Goal: Task Accomplishment & Management: Manage account settings

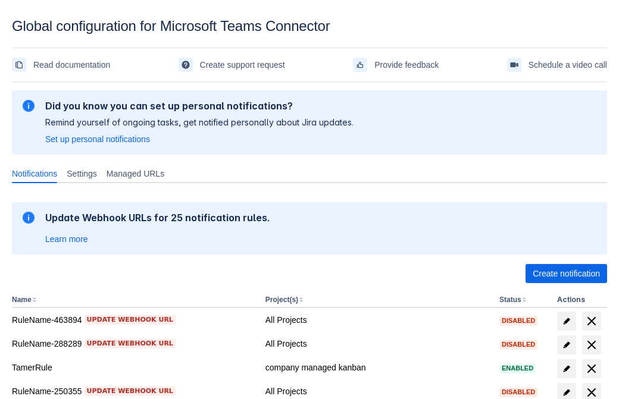
click at [566, 274] on span "Create notification" at bounding box center [565, 273] width 67 height 19
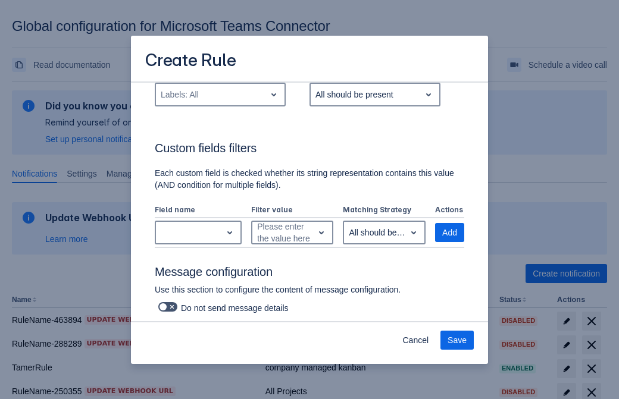
click at [219, 104] on div "Labels: All" at bounding box center [210, 94] width 109 height 19
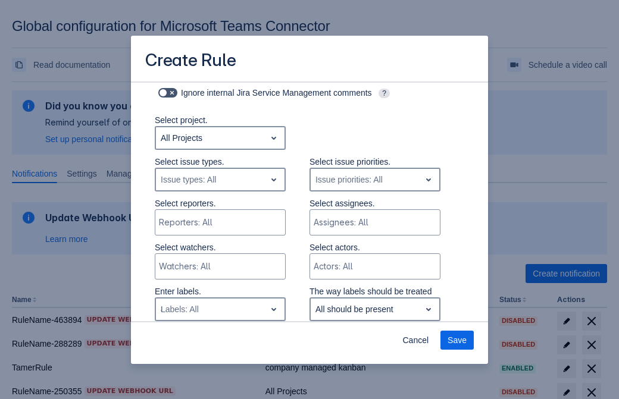
type input "842966_label"
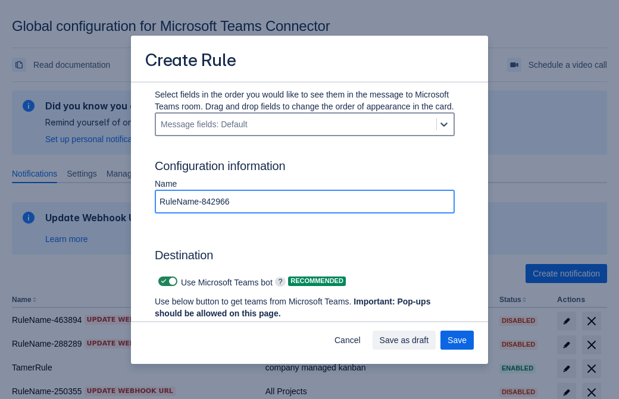
type input "RuleName-842966"
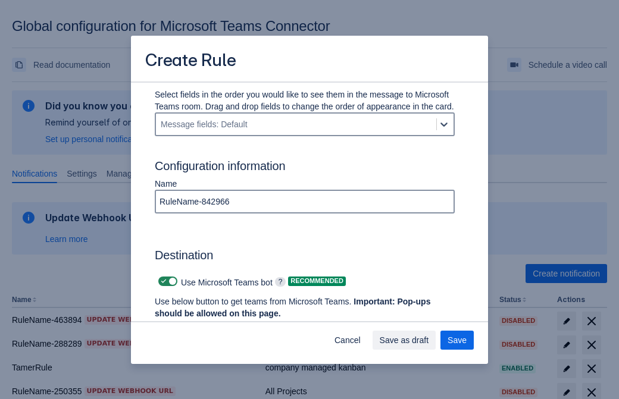
click at [162, 281] on span "Scrollable content" at bounding box center [164, 282] width 10 height 10
click at [162, 281] on input "Scrollable content" at bounding box center [162, 282] width 8 height 8
checkbox input "false"
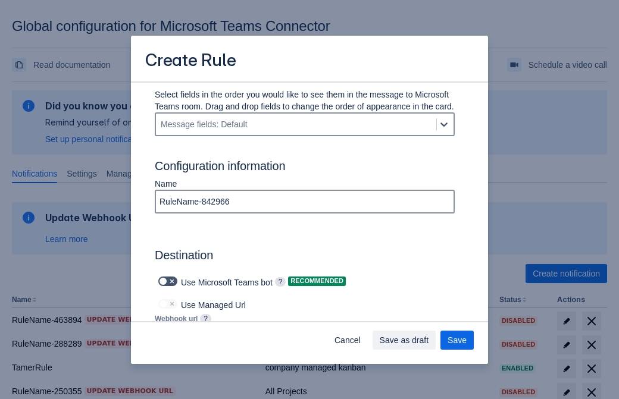
type input "https://prod-172.westeurope.logic.azure.com:443/workflows/ae977bb6ae334c9d95dfe…"
click at [429, 340] on span "Save as draft" at bounding box center [403, 340] width 49 height 19
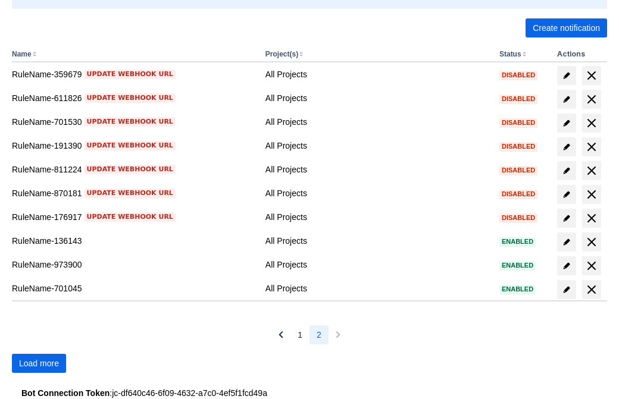
click at [39, 363] on span "Load more" at bounding box center [39, 363] width 40 height 19
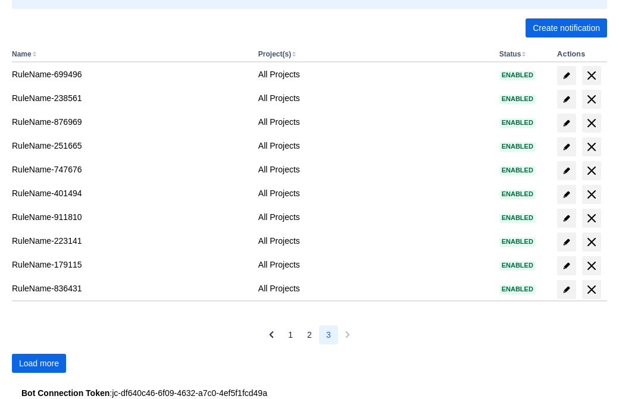
click at [39, 363] on span "Load more" at bounding box center [39, 363] width 40 height 19
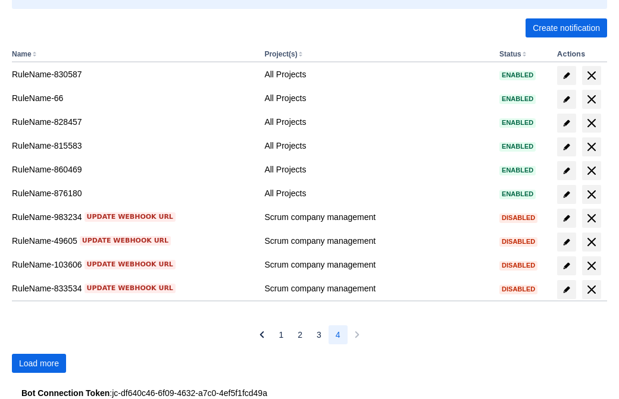
click at [39, 363] on span "Load more" at bounding box center [39, 363] width 40 height 19
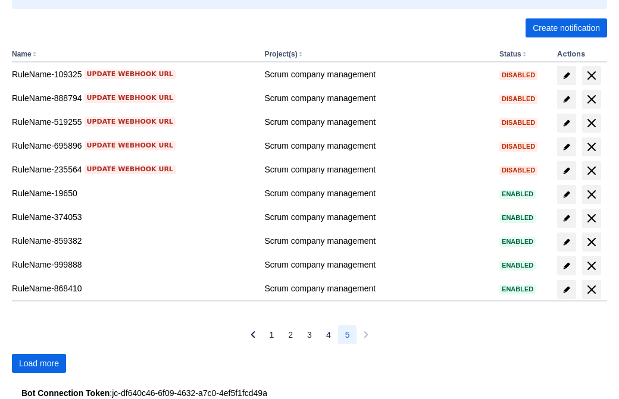
click at [39, 363] on span "Load more" at bounding box center [39, 363] width 40 height 19
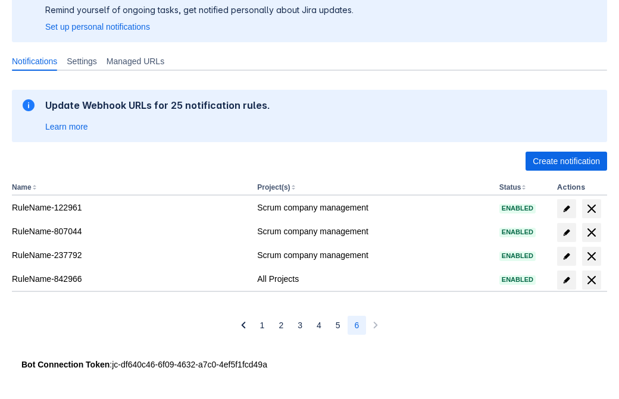
scroll to position [112, 0]
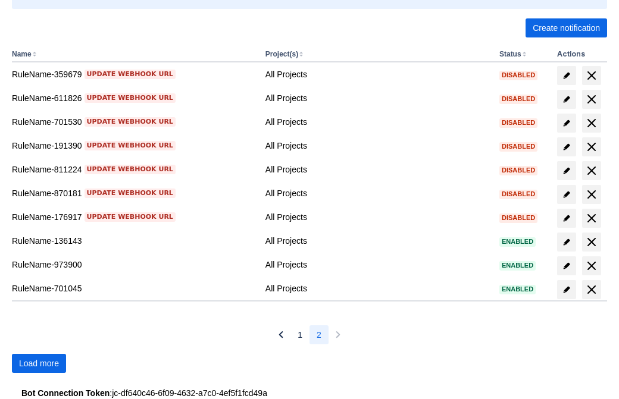
click at [39, 363] on span "Load more" at bounding box center [39, 363] width 40 height 19
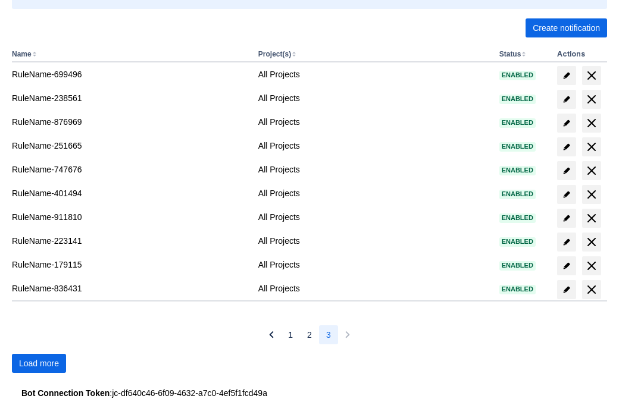
click at [39, 363] on span "Load more" at bounding box center [39, 363] width 40 height 19
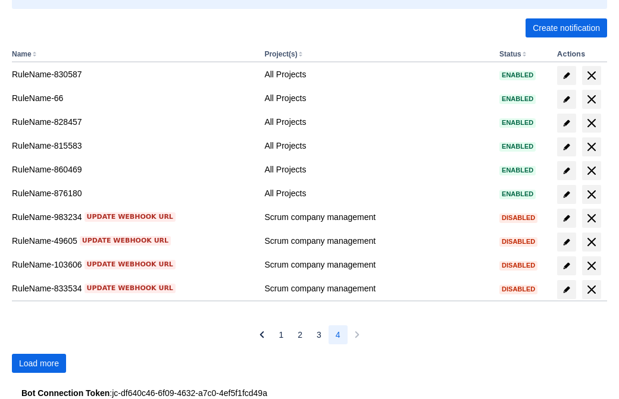
click at [39, 363] on span "Load more" at bounding box center [39, 363] width 40 height 19
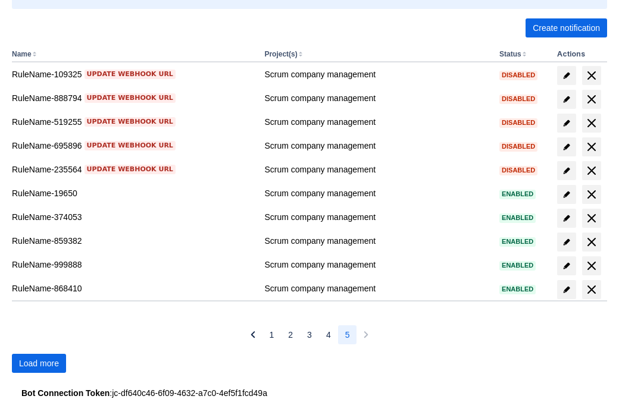
click at [39, 363] on span "Load more" at bounding box center [39, 363] width 40 height 19
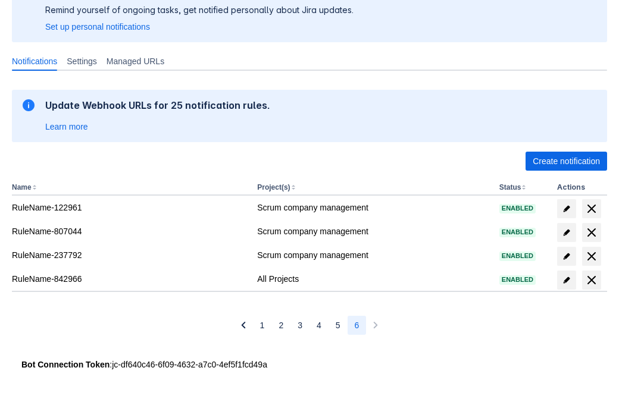
click at [591, 280] on span "delete" at bounding box center [591, 280] width 14 height 14
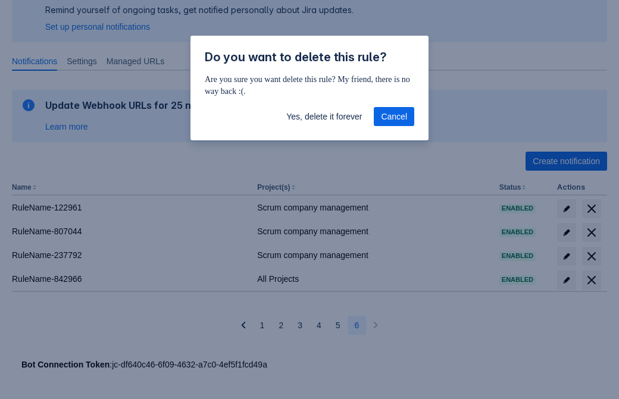
click at [324, 117] on span "Yes, delete it forever" at bounding box center [324, 116] width 76 height 19
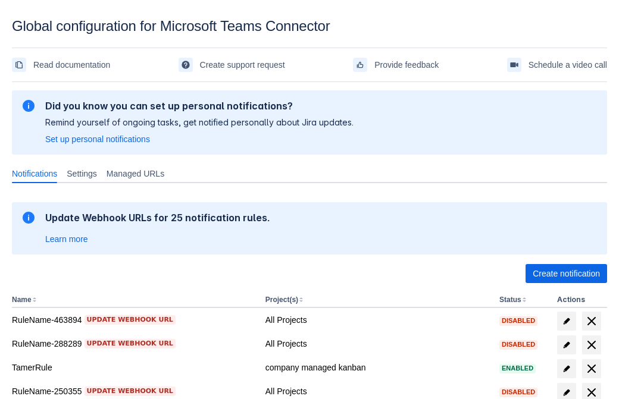
click at [566, 274] on span "Create notification" at bounding box center [565, 273] width 67 height 19
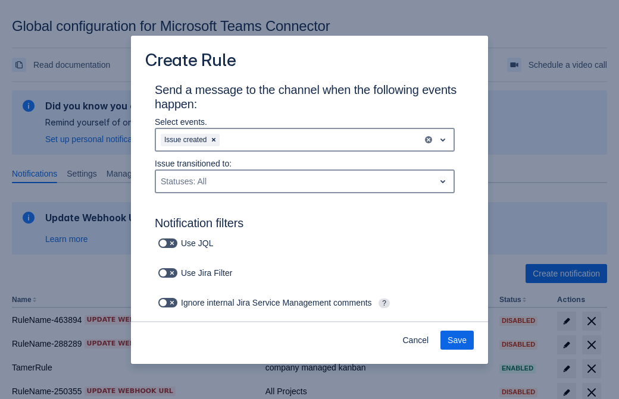
click at [305, 140] on div "Issue created" at bounding box center [289, 139] width 266 height 19
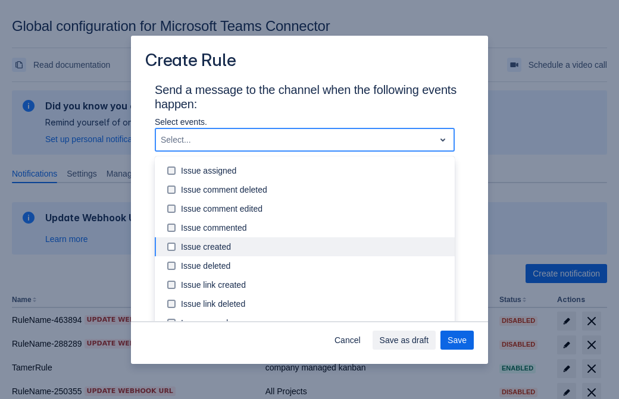
click at [314, 355] on div "Issue updated" at bounding box center [314, 361] width 266 height 12
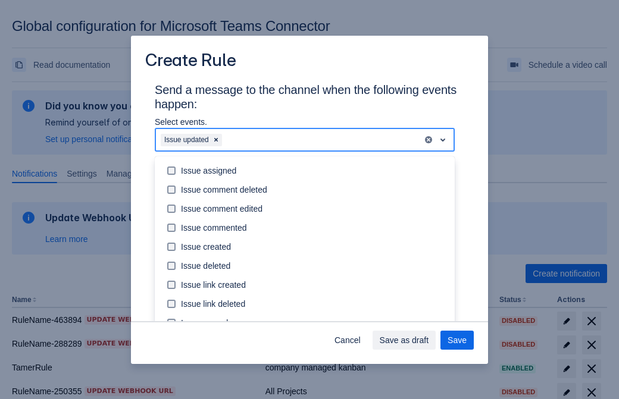
scroll to position [115, 0]
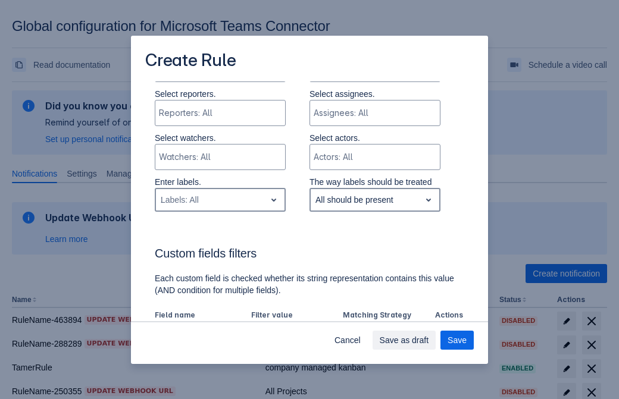
type input "298182_label"
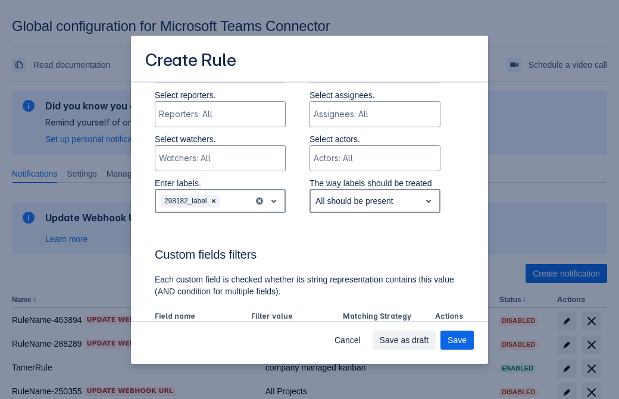
scroll to position [684, 0]
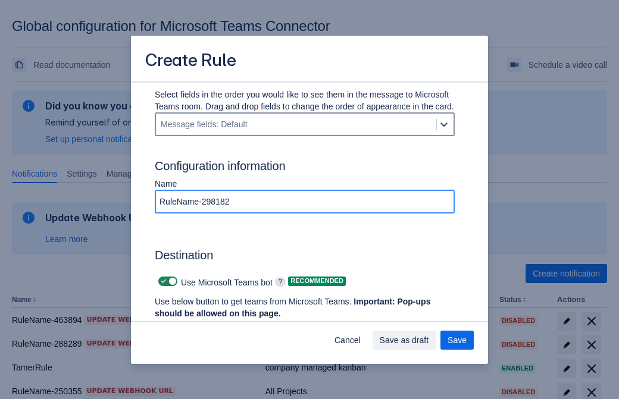
type input "RuleName-298182"
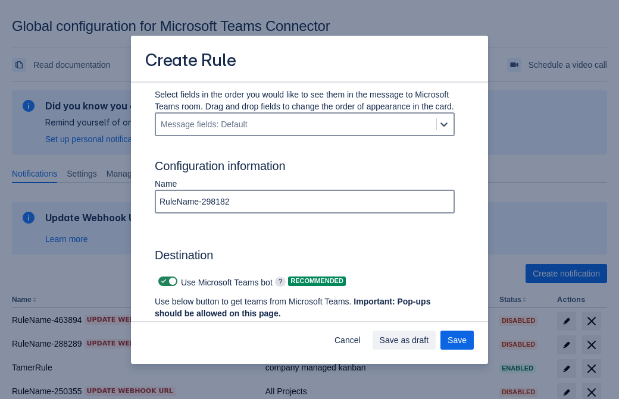
click at [162, 281] on span "Scrollable content" at bounding box center [164, 282] width 10 height 10
click at [162, 281] on input "Scrollable content" at bounding box center [162, 282] width 8 height 8
checkbox input "false"
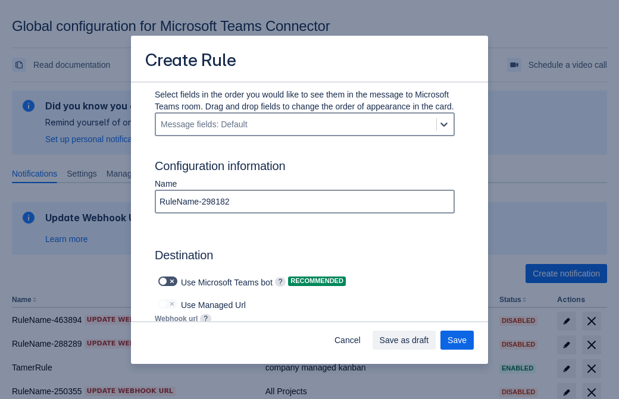
type input "https://prod-112.westeurope.logic.azure.com:443/workflows/bae959254738451b85002…"
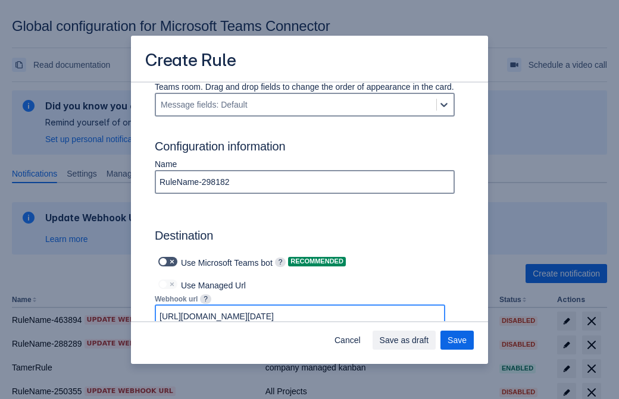
click at [429, 340] on span "Save as draft" at bounding box center [403, 340] width 49 height 19
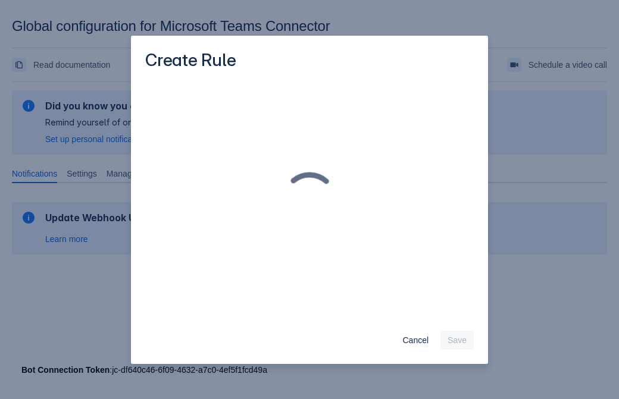
scroll to position [0, 0]
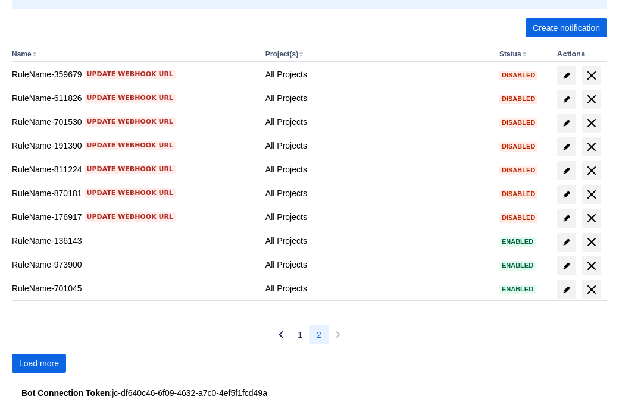
click at [39, 363] on span "Load more" at bounding box center [39, 363] width 40 height 19
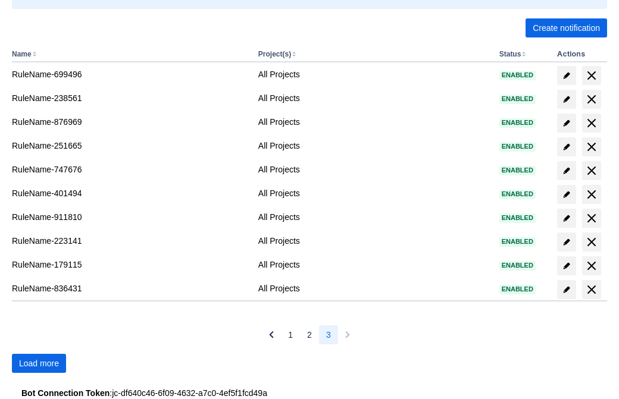
click at [39, 363] on span "Load more" at bounding box center [39, 363] width 40 height 19
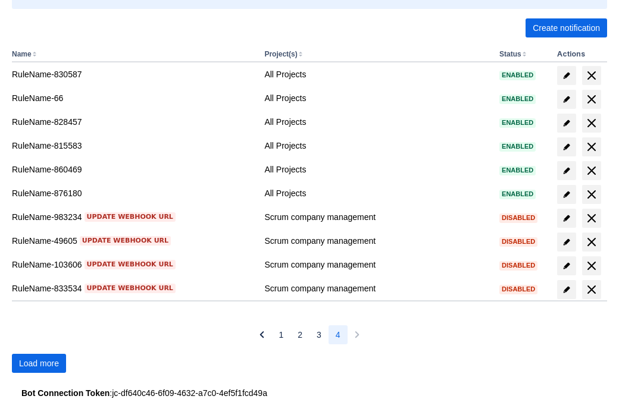
click at [39, 363] on span "Load more" at bounding box center [39, 363] width 40 height 19
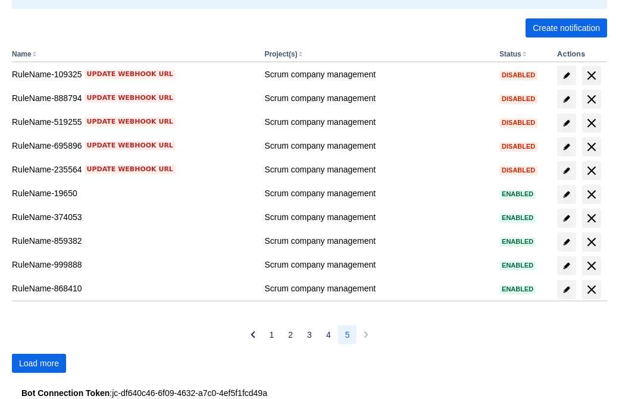
click at [39, 363] on span "Load more" at bounding box center [39, 363] width 40 height 19
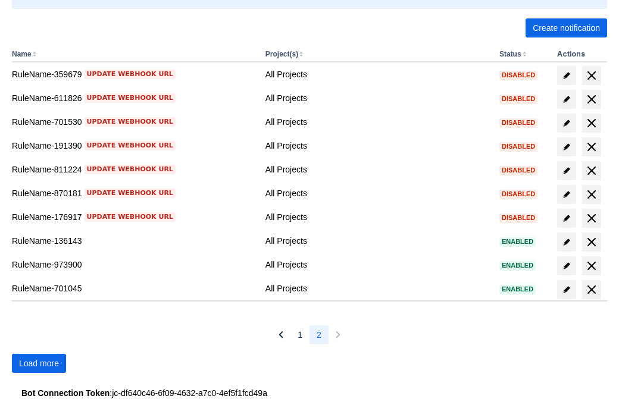
click at [39, 363] on span "Load more" at bounding box center [39, 363] width 40 height 19
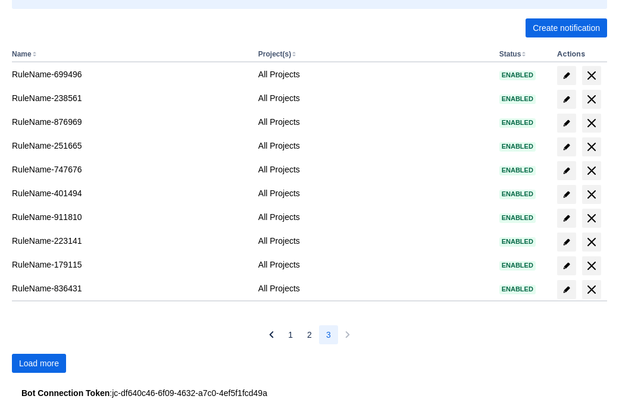
click at [39, 363] on span "Load more" at bounding box center [39, 363] width 40 height 19
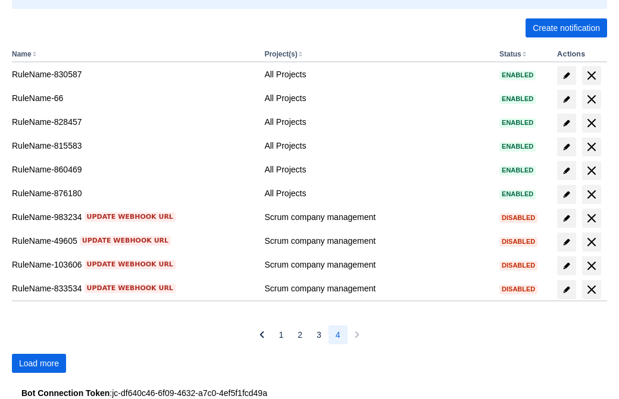
click at [39, 363] on span "Load more" at bounding box center [39, 363] width 40 height 19
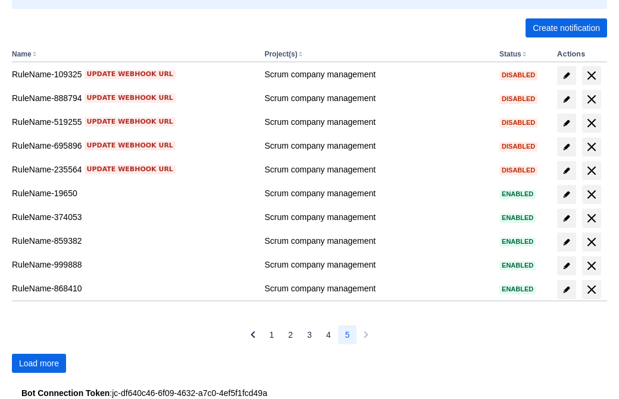
click at [39, 363] on span "Load more" at bounding box center [39, 363] width 40 height 19
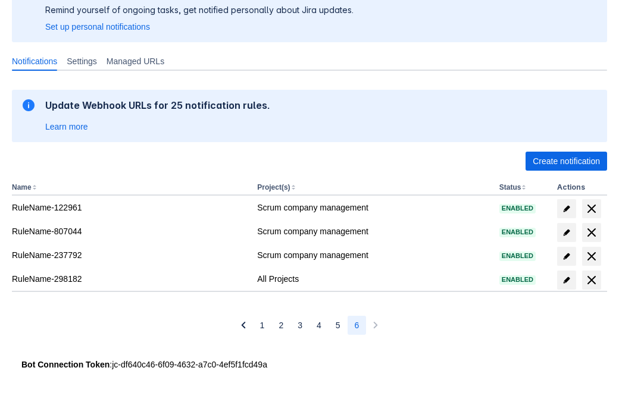
click at [591, 280] on span "delete" at bounding box center [591, 280] width 14 height 14
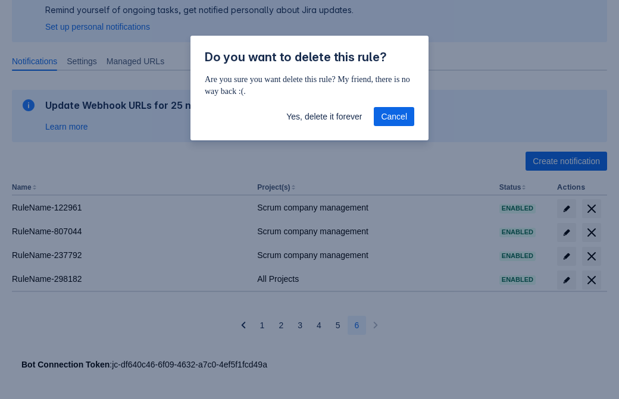
click at [324, 117] on span "Yes, delete it forever" at bounding box center [324, 116] width 76 height 19
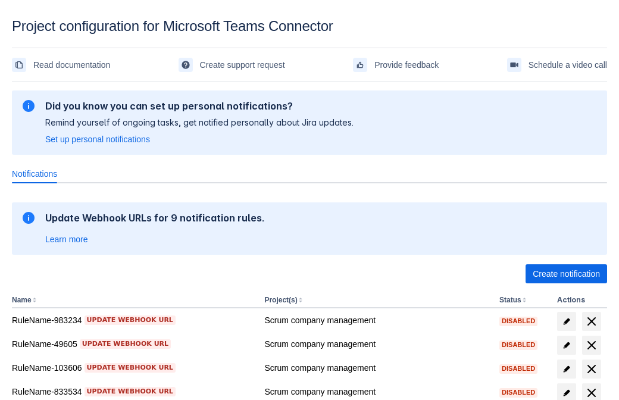
click at [566, 274] on span "Create notification" at bounding box center [565, 273] width 67 height 19
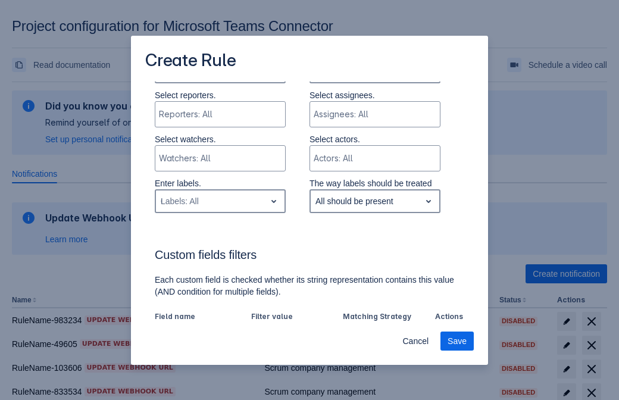
type input "645681_label"
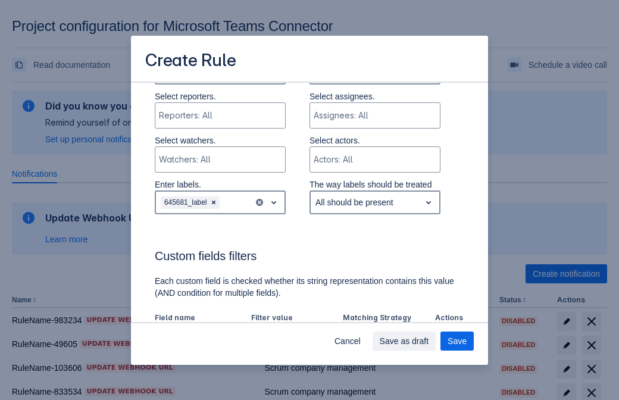
scroll to position [642, 0]
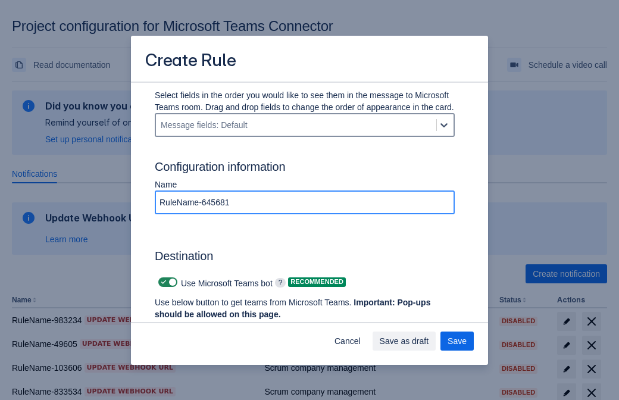
type input "RuleName-645681"
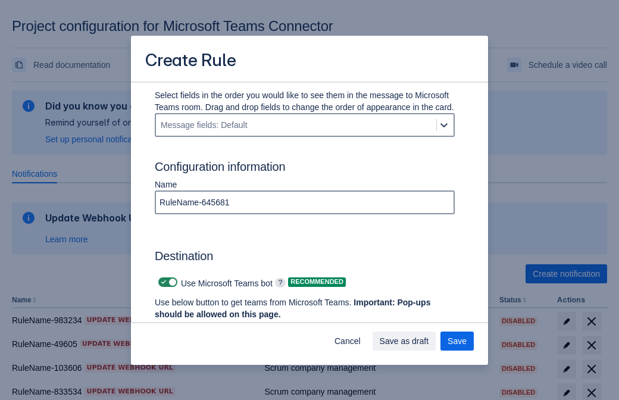
click at [162, 282] on span at bounding box center [164, 282] width 10 height 10
click at [162, 282] on input "checkbox" at bounding box center [162, 282] width 8 height 8
checkbox input "false"
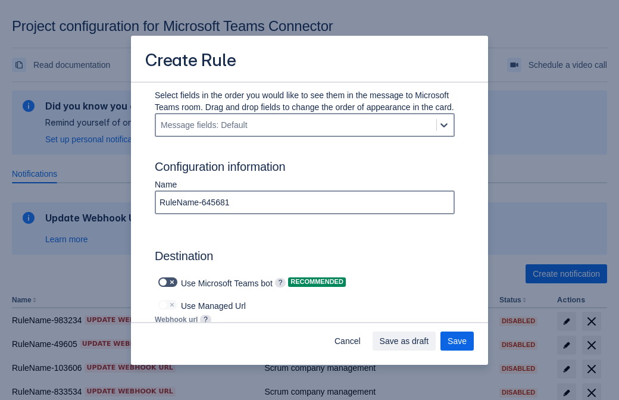
type input "https://prod-103.westeurope.logic.azure.com:443/workflows/562279af401f414e8dae6…"
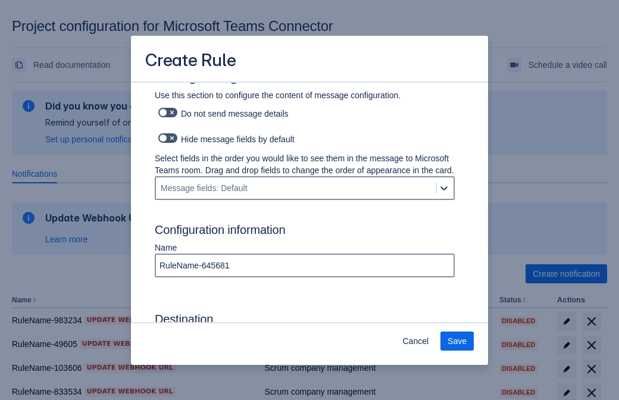
click at [457, 341] on span "Save" at bounding box center [456, 340] width 19 height 19
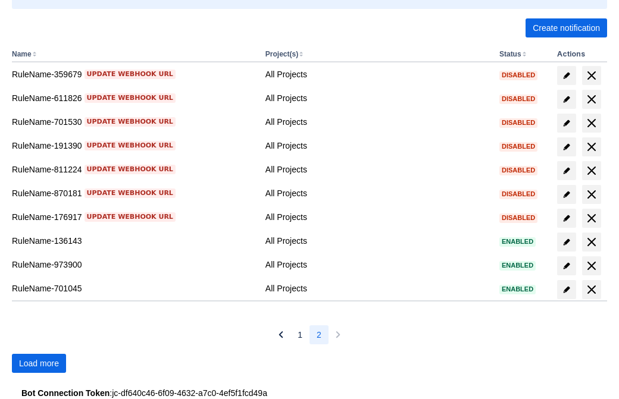
click at [39, 363] on span "Load more" at bounding box center [39, 363] width 40 height 19
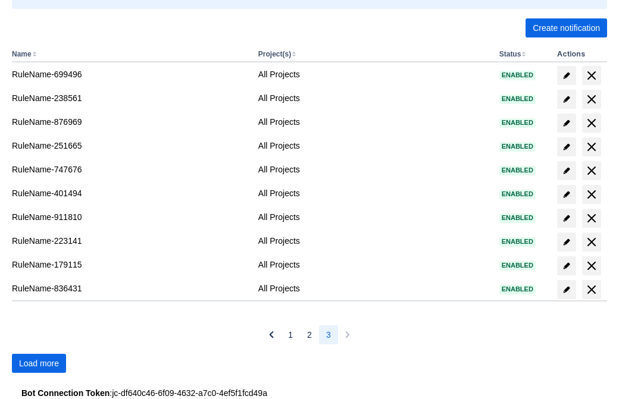
click at [39, 363] on span "Load more" at bounding box center [39, 363] width 40 height 19
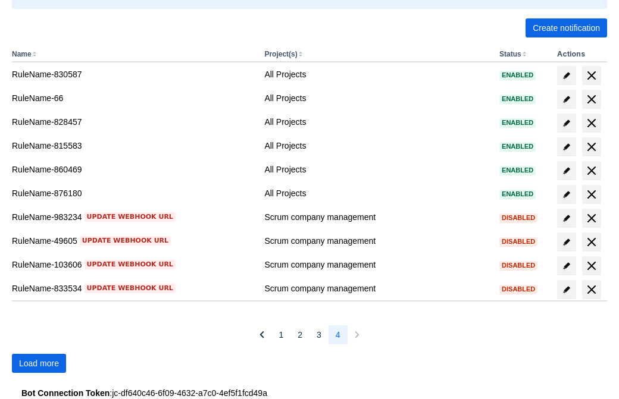
click at [39, 363] on span "Load more" at bounding box center [39, 363] width 40 height 19
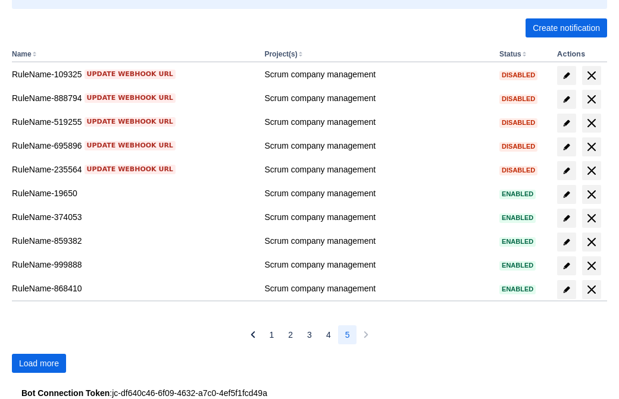
click at [39, 363] on span "Load more" at bounding box center [39, 363] width 40 height 19
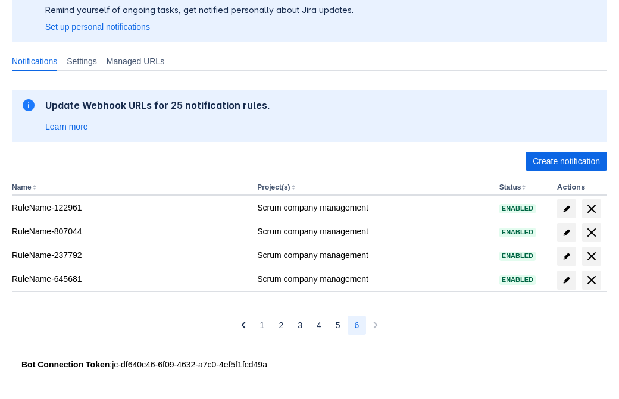
click at [591, 280] on span "delete" at bounding box center [591, 280] width 14 height 14
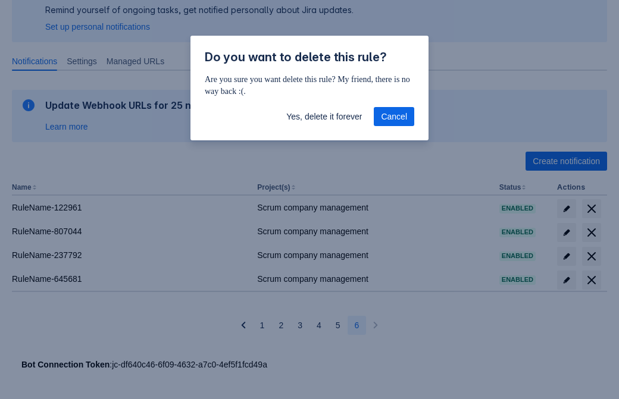
click at [324, 117] on span "Yes, delete it forever" at bounding box center [324, 116] width 76 height 19
